Goal: Contribute content: Contribute content

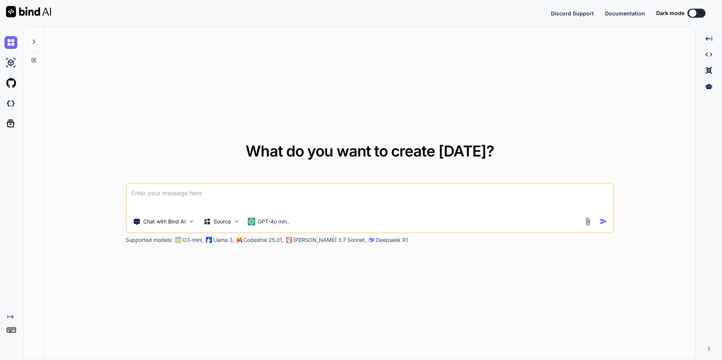
type textarea "x"
click at [11, 108] on img at bounding box center [11, 103] width 13 height 13
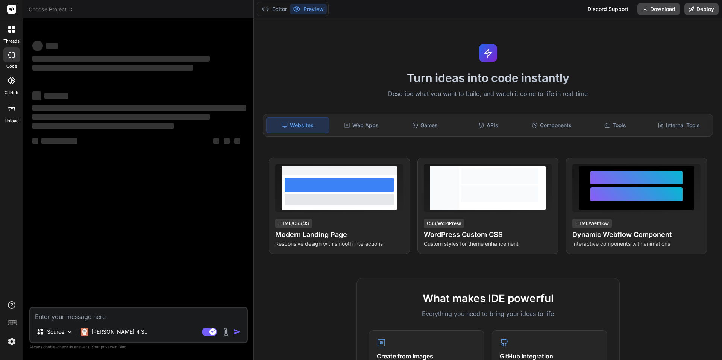
click at [55, 3] on header "Choose Project Created with Pixso." at bounding box center [138, 9] width 231 height 18
click at [55, 10] on span "Choose Project" at bounding box center [51, 10] width 45 height 8
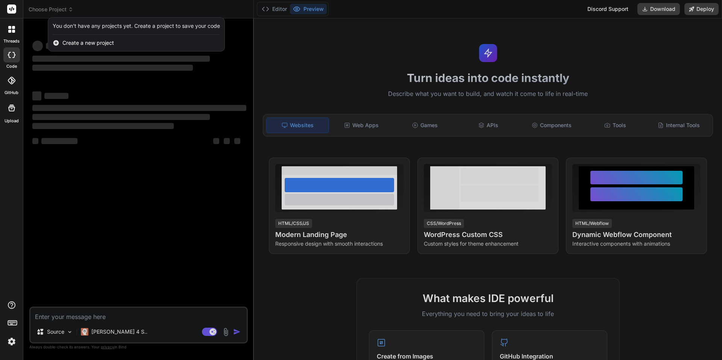
click at [52, 8] on div at bounding box center [361, 180] width 722 height 360
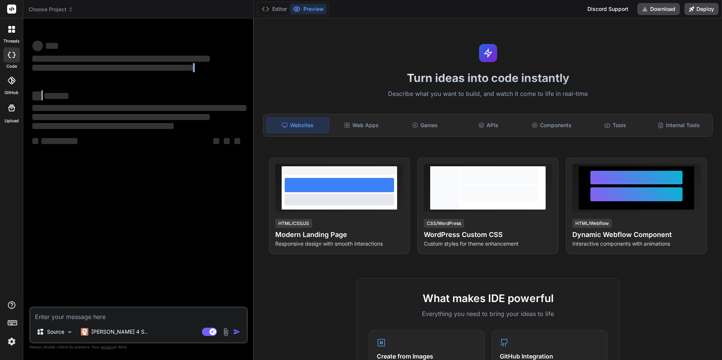
click at [147, 95] on div "‌ ‌ ‌ ‌ ‌ ‌ ‌ ‌ ‌ ‌ ‌ ‌ ‌ ‌" at bounding box center [139, 96] width 214 height 121
click at [9, 33] on div at bounding box center [12, 29] width 16 height 16
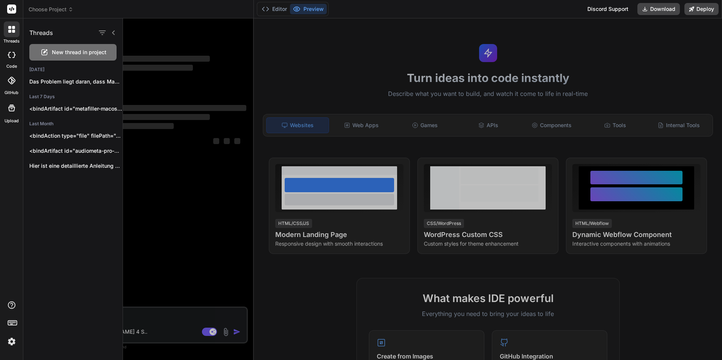
click at [0, 33] on div "threads" at bounding box center [11, 31] width 23 height 26
click at [12, 64] on label "code" at bounding box center [11, 66] width 11 height 6
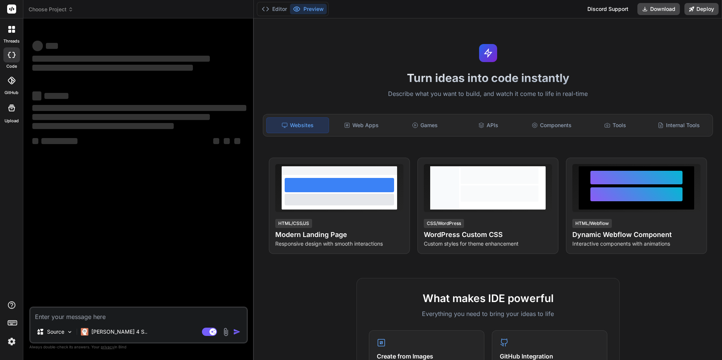
click at [12, 53] on icon at bounding box center [12, 55] width 8 height 6
type textarea "x"
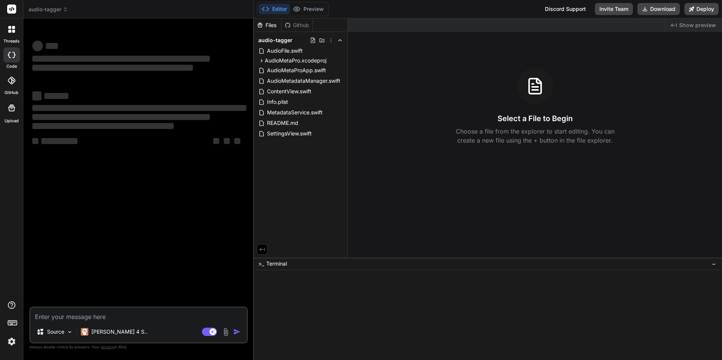
type textarea "x"
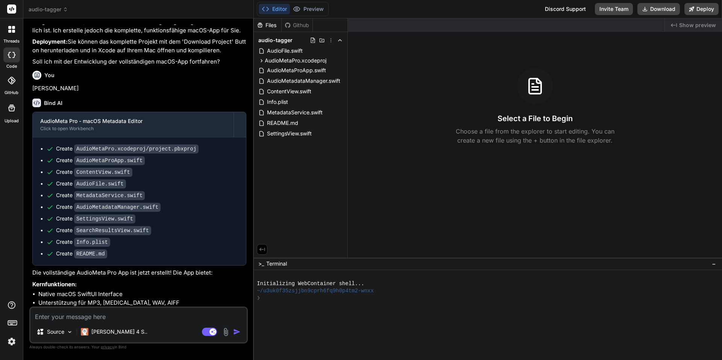
scroll to position [303, 0]
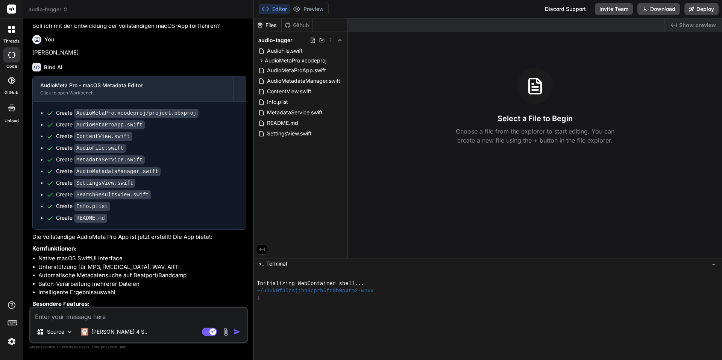
click at [38, 14] on header "audio-tagger Created with Pixso." at bounding box center [138, 9] width 231 height 18
click at [43, 6] on span "audio-tagger" at bounding box center [48, 10] width 39 height 8
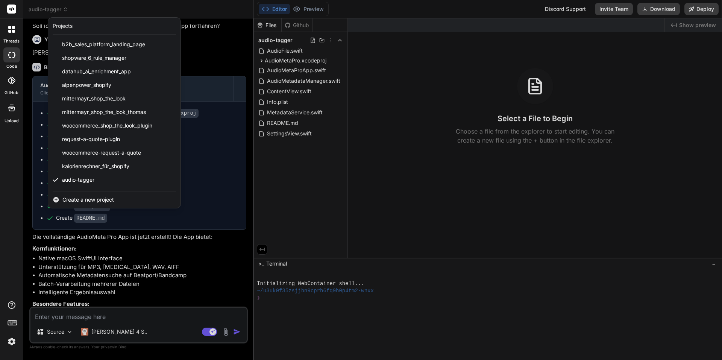
click at [81, 198] on span "Create a new project" at bounding box center [88, 200] width 52 height 8
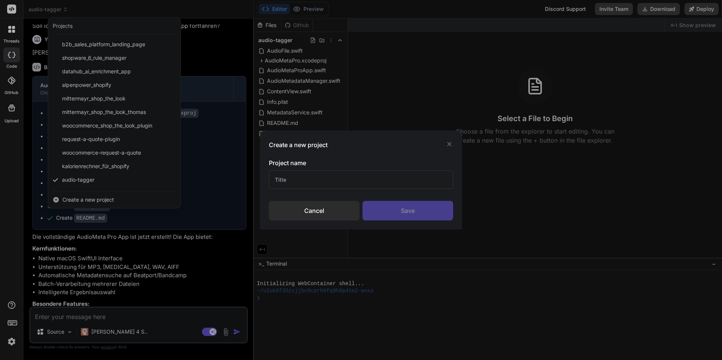
click at [340, 180] on input "text" at bounding box center [361, 179] width 184 height 18
click at [288, 179] on input "imap_account_backup" at bounding box center [361, 179] width 184 height 18
click at [308, 176] on input "imap_account_backup" at bounding box center [361, 179] width 184 height 18
click at [310, 182] on input "imap_account_backup" at bounding box center [361, 179] width 184 height 18
type input "imap_backup_and_migration"
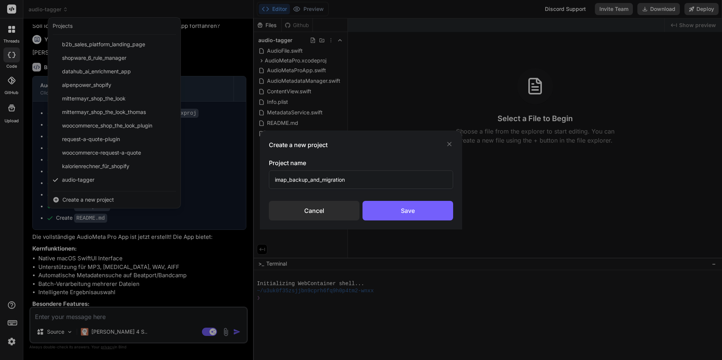
click at [411, 200] on div "Project name imap_backup_and_migration Cancel Save" at bounding box center [361, 189] width 184 height 62
click at [401, 214] on div "Save" at bounding box center [408, 211] width 91 height 20
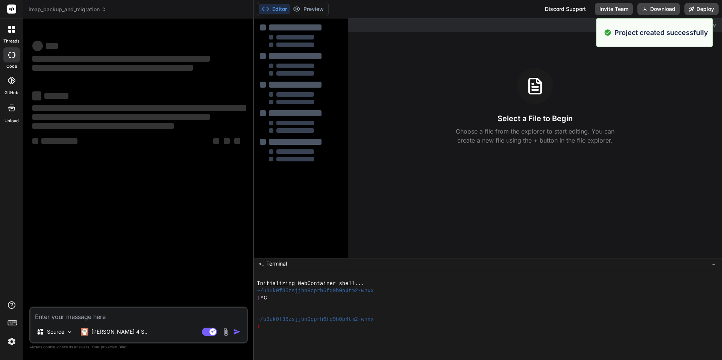
scroll to position [0, 0]
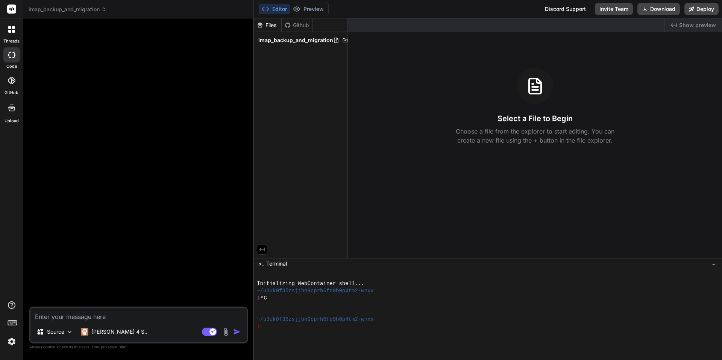
click at [64, 317] on textarea at bounding box center [138, 315] width 216 height 14
paste textarea "Create a desktop application that performs a full backup of an IMAP email accou…"
type textarea "x"
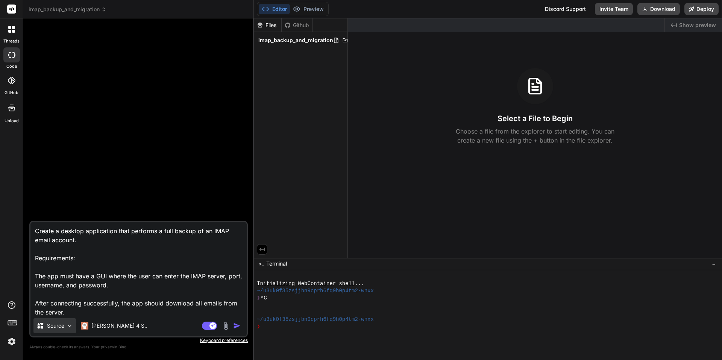
scroll to position [109, 0]
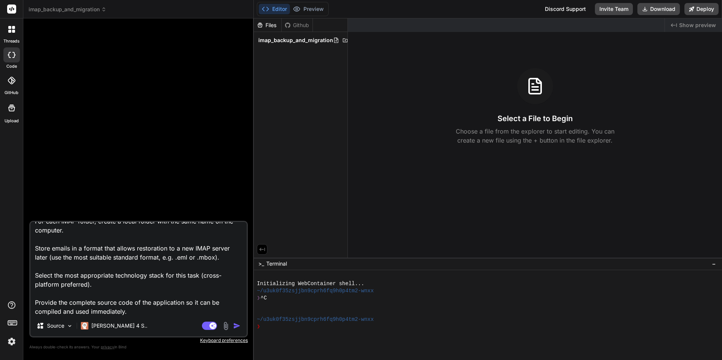
type textarea "Create a desktop application that performs a full backup of an IMAP email accou…"
click at [237, 326] on img "button" at bounding box center [237, 326] width 8 height 8
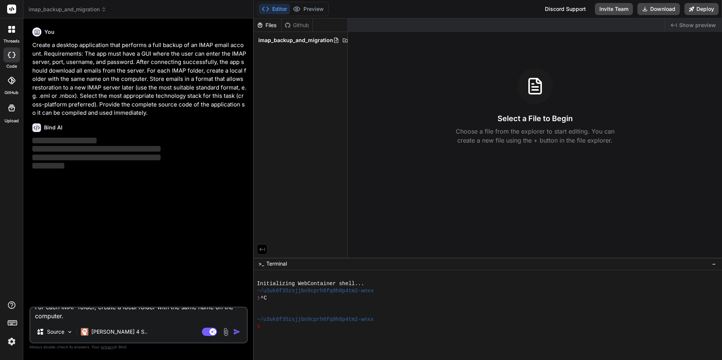
scroll to position [0, 0]
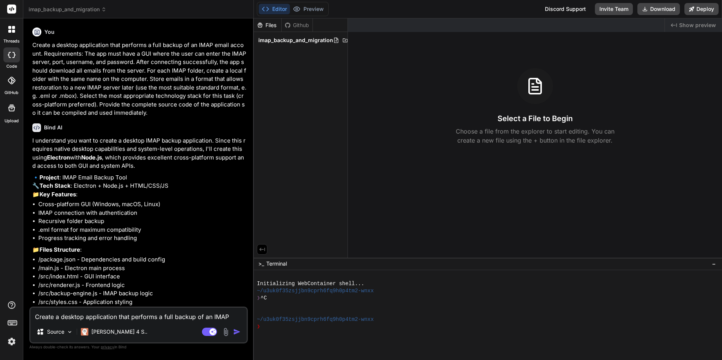
type textarea "x"
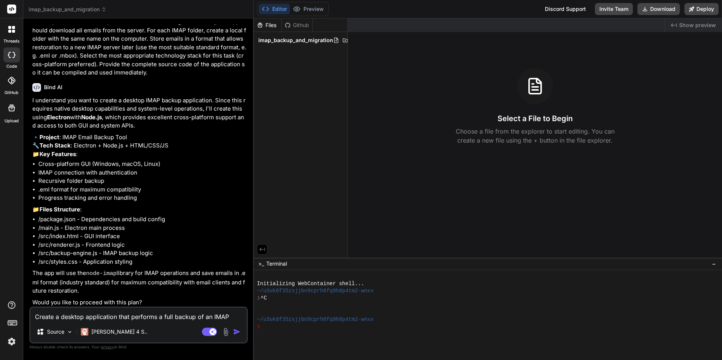
scroll to position [58, 0]
click at [137, 322] on div "Create a desktop application that performs a full backup of an IMAP email accou…" at bounding box center [138, 325] width 219 height 37
click at [149, 317] on textarea "Create a desktop application that performs a full backup of an IMAP email accou…" at bounding box center [138, 315] width 216 height 14
type textarea "x"
type textarea "Y"
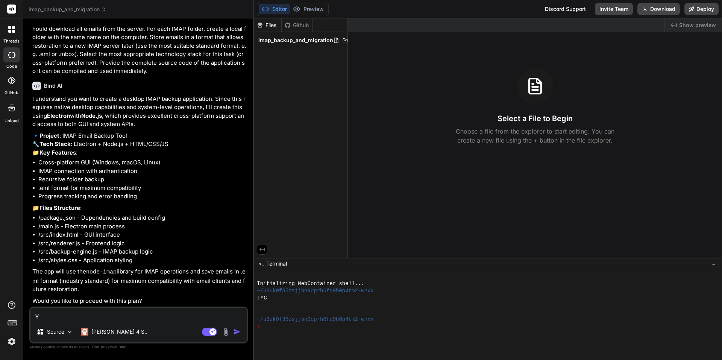
type textarea "x"
type textarea "Ye"
type textarea "x"
type textarea "Yes"
click at [242, 330] on button "button" at bounding box center [238, 332] width 11 height 8
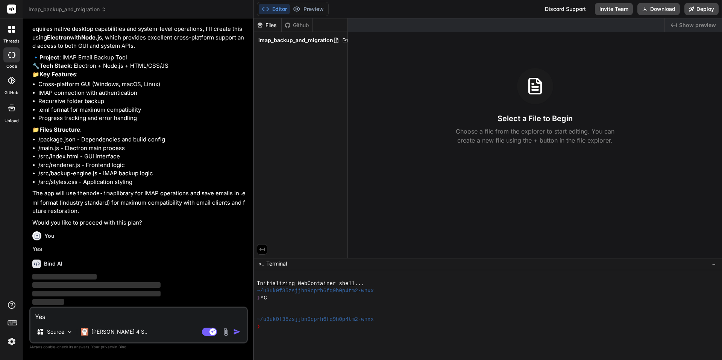
scroll to position [136, 0]
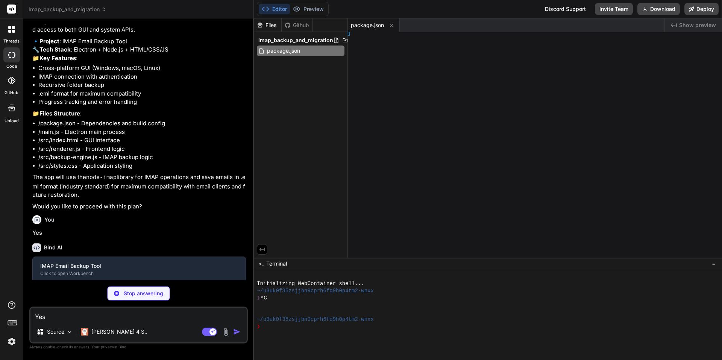
type textarea "x"
type textarea "; });"
type textarea "x"
type textarea "</html>"
type textarea "x"
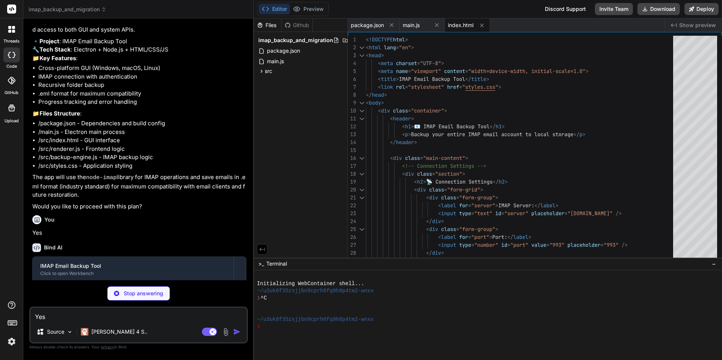
scroll to position [213, 0]
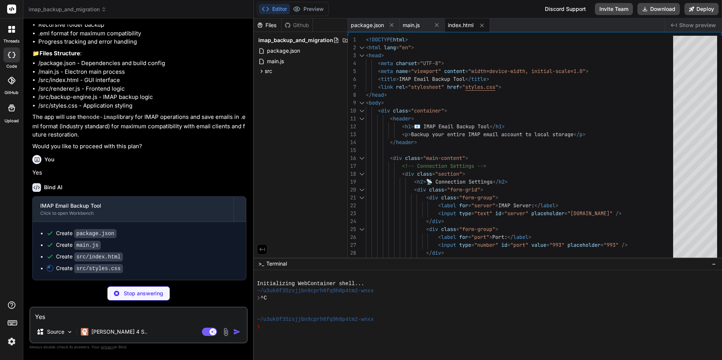
type textarea "x"
type textarea "max-width: 200px; } }"
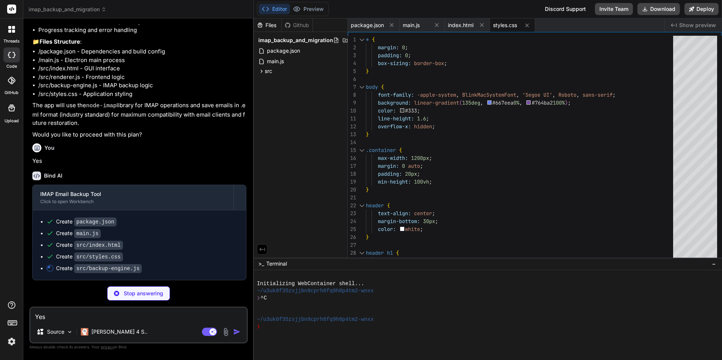
scroll to position [224, 0]
type textarea "x"
type textarea "} console.log(`[${type.toUpperCase()}] ${message}`); } } // Export for use in r…"
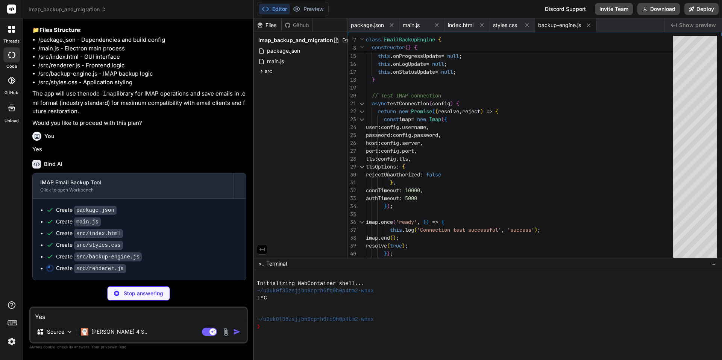
scroll to position [236, 0]
type textarea "x"
type textarea "// Handle app cleanup window.addEventListener('beforeunload', () => { if (backu…"
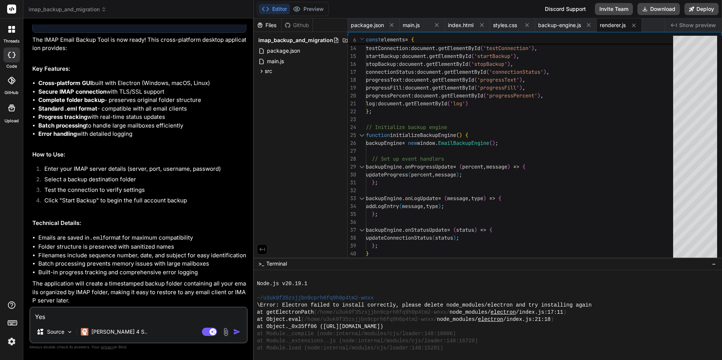
scroll to position [556, 0]
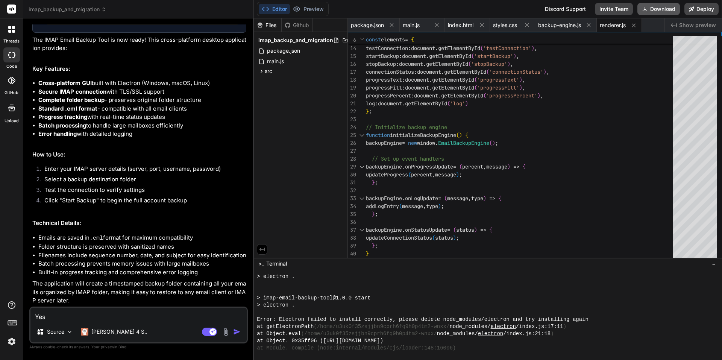
drag, startPoint x: 655, startPoint y: 15, endPoint x: 652, endPoint y: 7, distance: 8.5
click at [652, 7] on button "Download" at bounding box center [659, 9] width 43 height 12
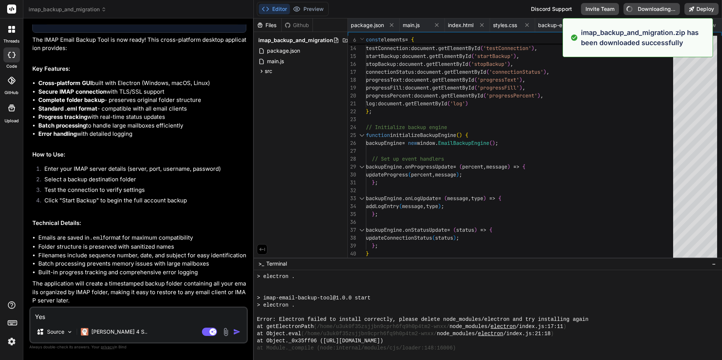
type textarea "x"
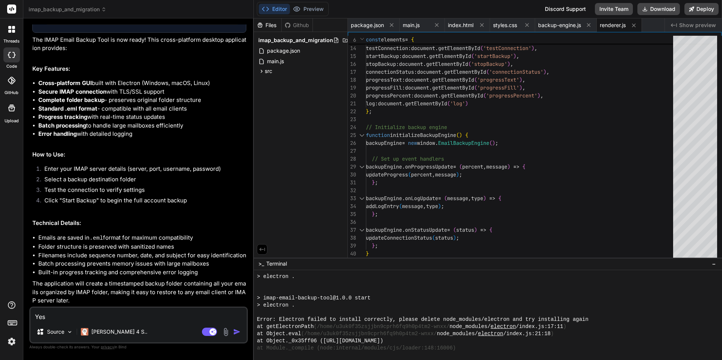
click at [27, 273] on div "Bind AI Web Search Created with Pixso. Code Generator You Create a desktop appl…" at bounding box center [138, 188] width 231 height 341
